Goal: Contribute content

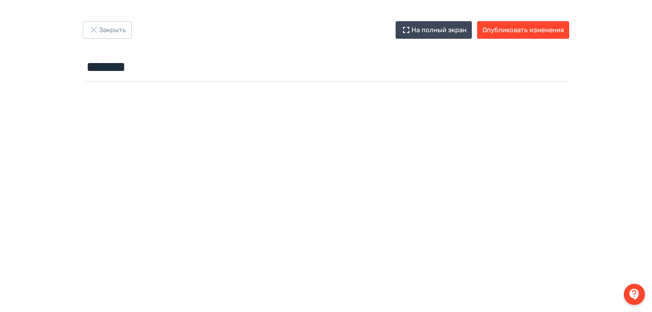
type input "******"
click at [437, 32] on button "На полный экран" at bounding box center [434, 30] width 76 height 18
click at [422, 30] on button "На полный экран" at bounding box center [434, 30] width 76 height 18
click at [511, 33] on button "Опубликовать изменения" at bounding box center [523, 30] width 92 height 18
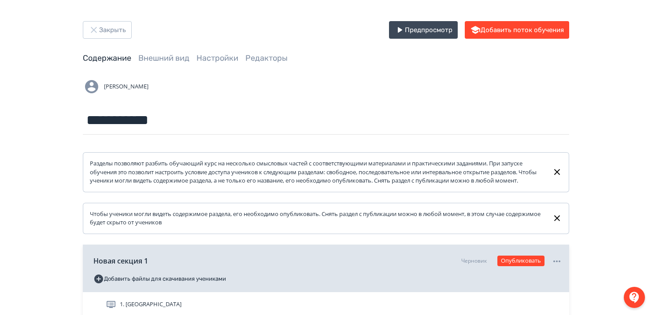
scroll to position [106, 0]
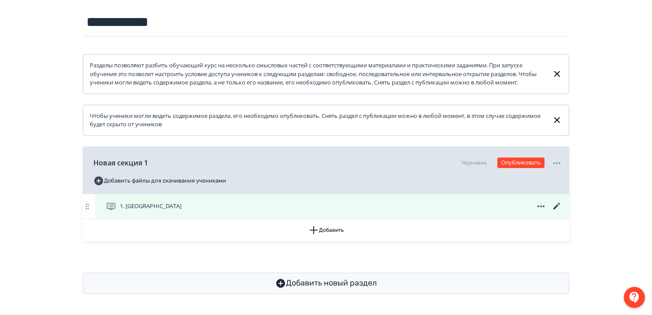
click at [177, 210] on div "1. [GEOGRAPHIC_DATA]" at bounding box center [334, 206] width 456 height 11
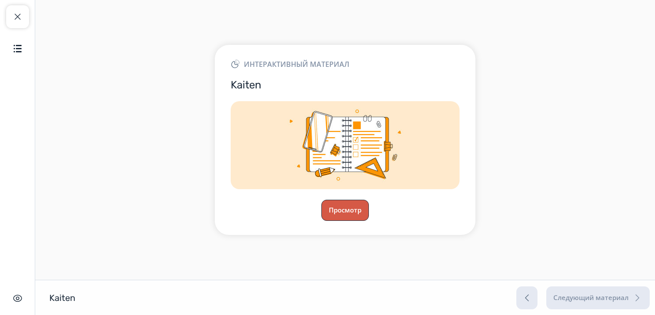
click at [340, 215] on button "Просмотр" at bounding box center [346, 210] width 48 height 21
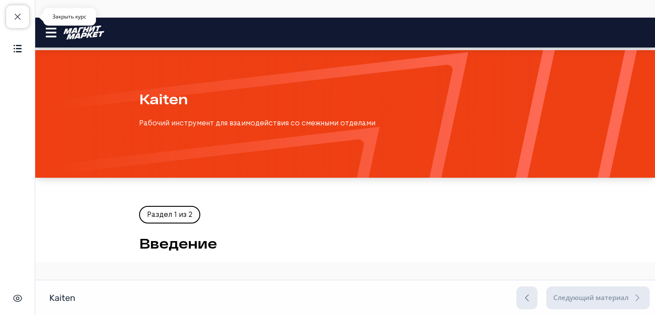
click at [19, 27] on button "Закрыть курс" at bounding box center [17, 16] width 23 height 23
